Goal: Task Accomplishment & Management: Complete application form

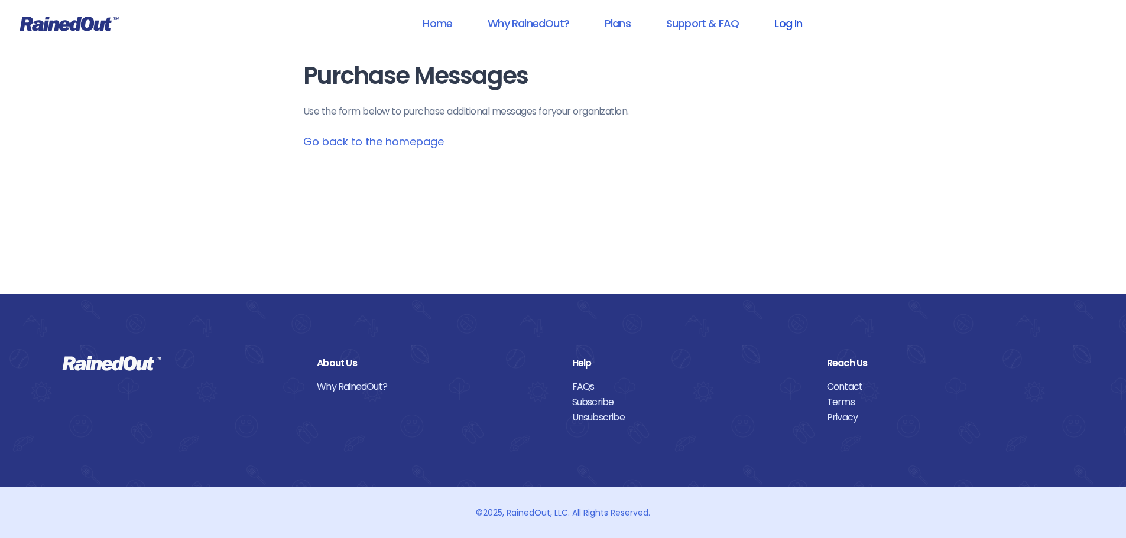
click at [774, 32] on link "Log In" at bounding box center [788, 23] width 59 height 27
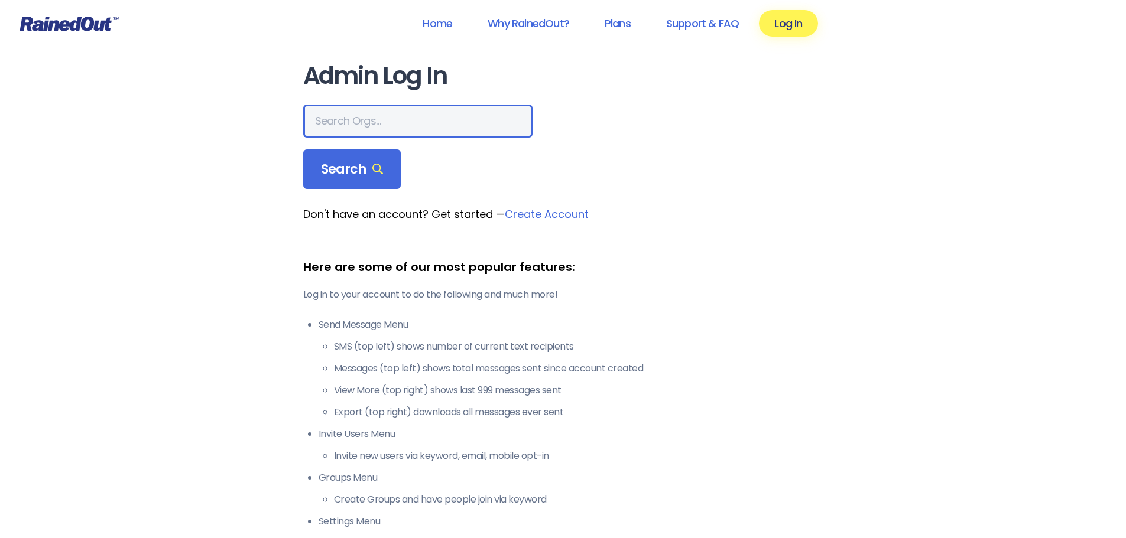
click at [402, 122] on input "text" at bounding box center [417, 121] width 229 height 33
type input "t"
type input "seabrook"
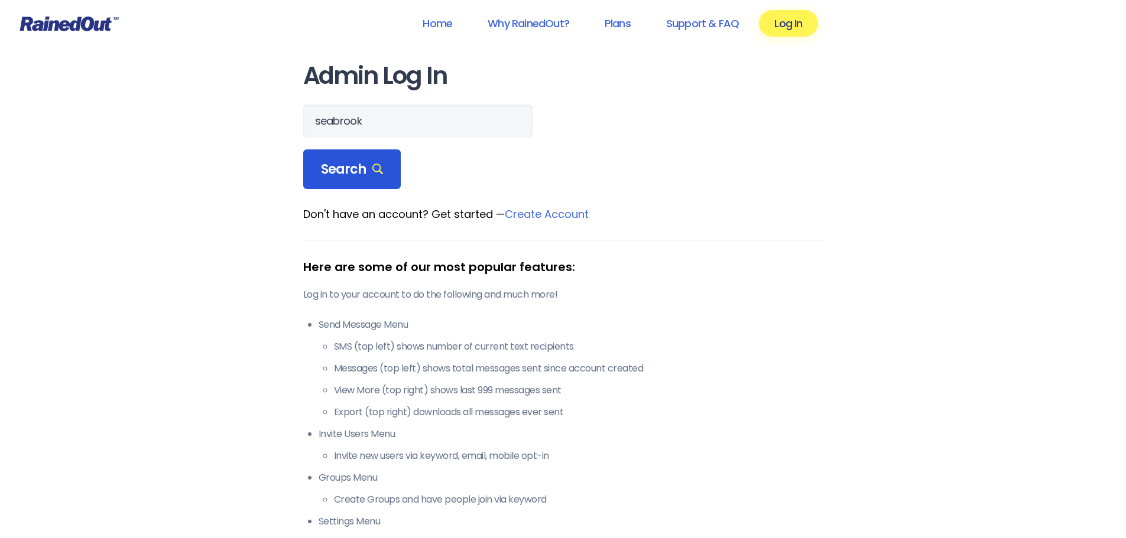
click at [363, 176] on span "Search" at bounding box center [352, 169] width 63 height 17
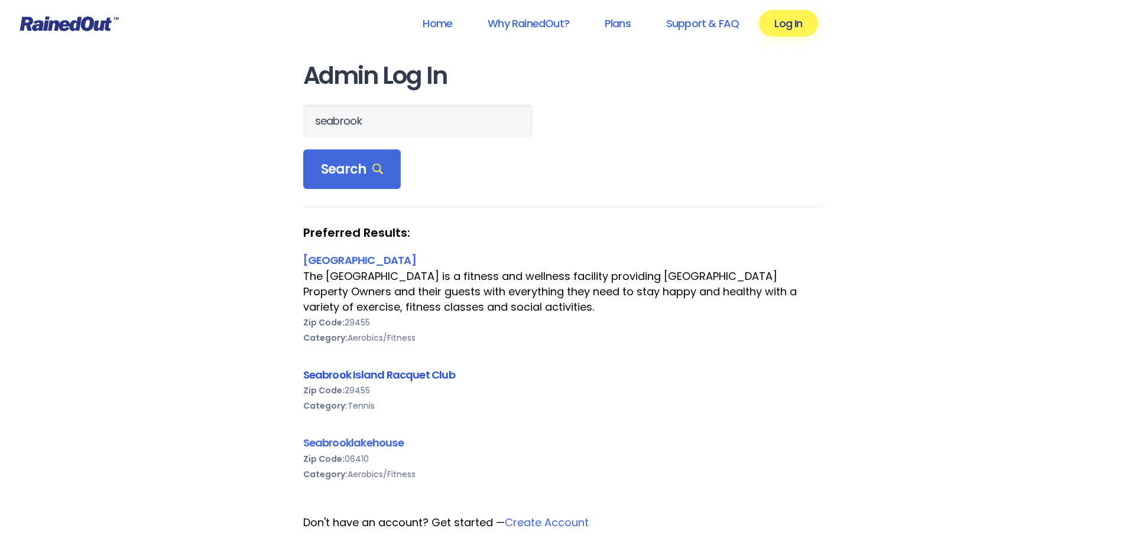
click at [358, 375] on link "Seabrook Island Racquet Club" at bounding box center [379, 375] width 152 height 15
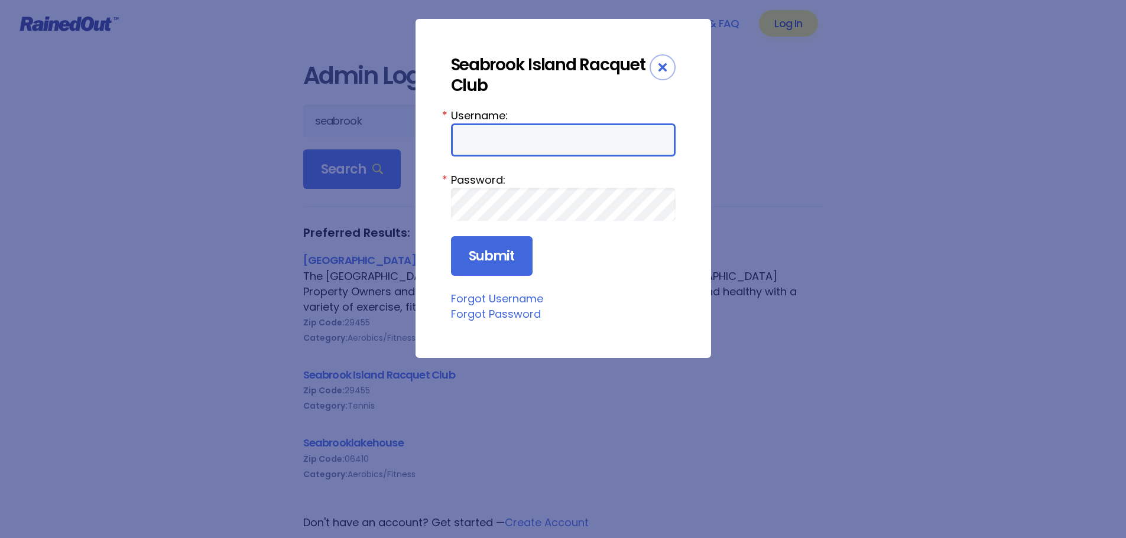
drag, startPoint x: 490, startPoint y: 136, endPoint x: 502, endPoint y: 158, distance: 24.9
click at [490, 136] on input "Username:" at bounding box center [563, 140] width 225 height 33
type input "racquetclub"
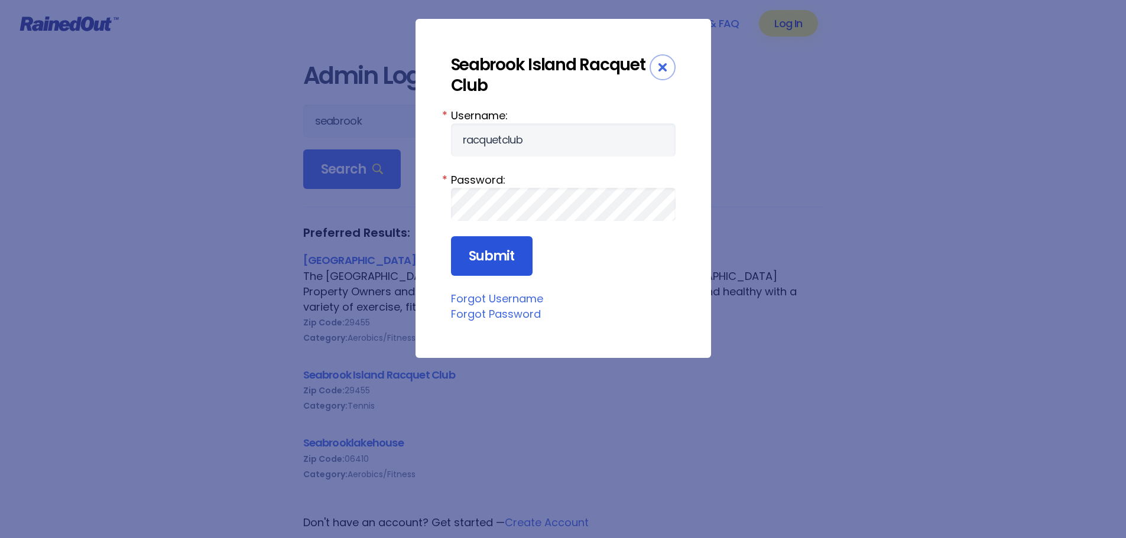
click at [525, 241] on input "Submit" at bounding box center [492, 256] width 82 height 40
